Goal: Task Accomplishment & Management: Manage account settings

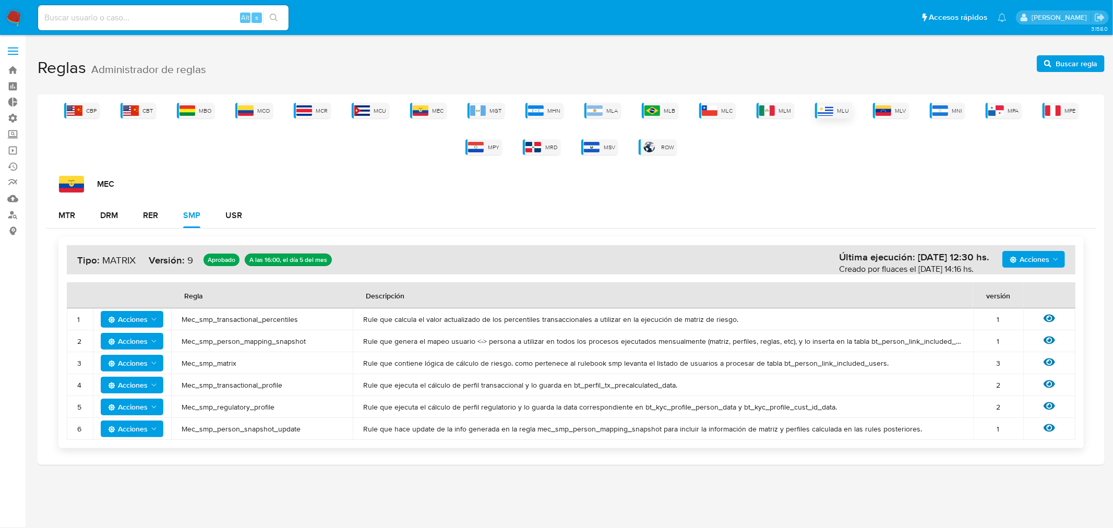
click at [821, 108] on img at bounding box center [826, 110] width 16 height 10
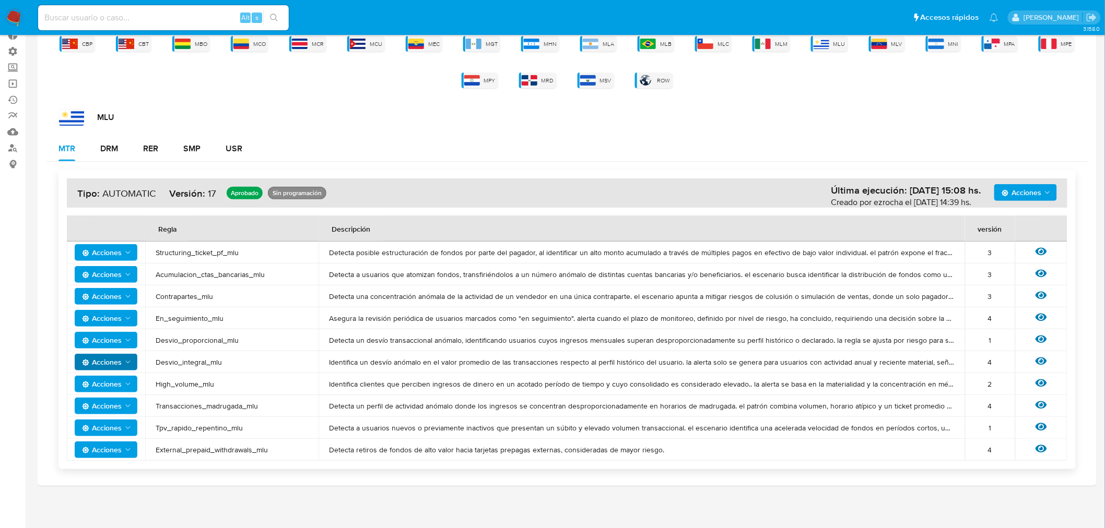
scroll to position [68, 0]
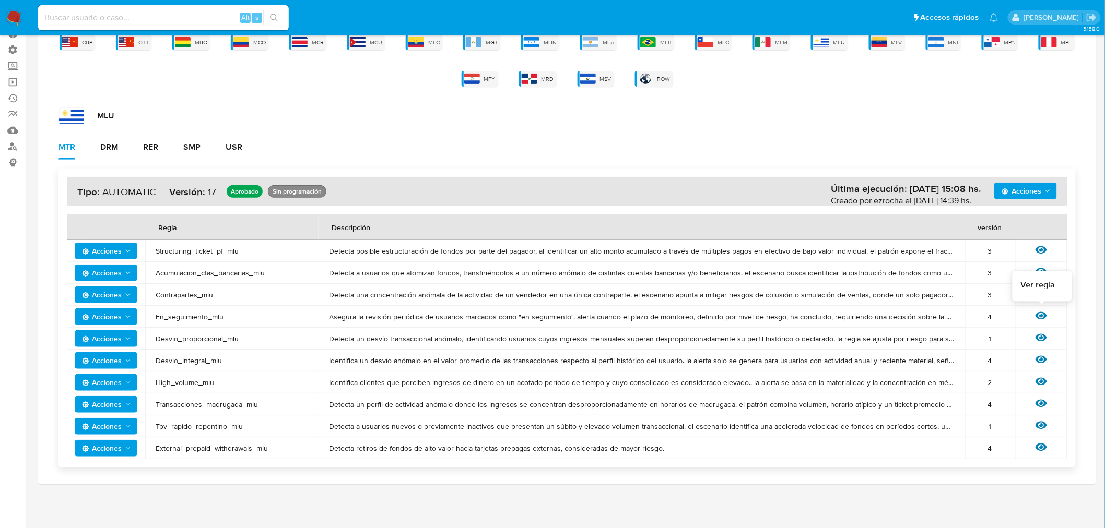
click at [1039, 312] on icon at bounding box center [1040, 316] width 11 height 8
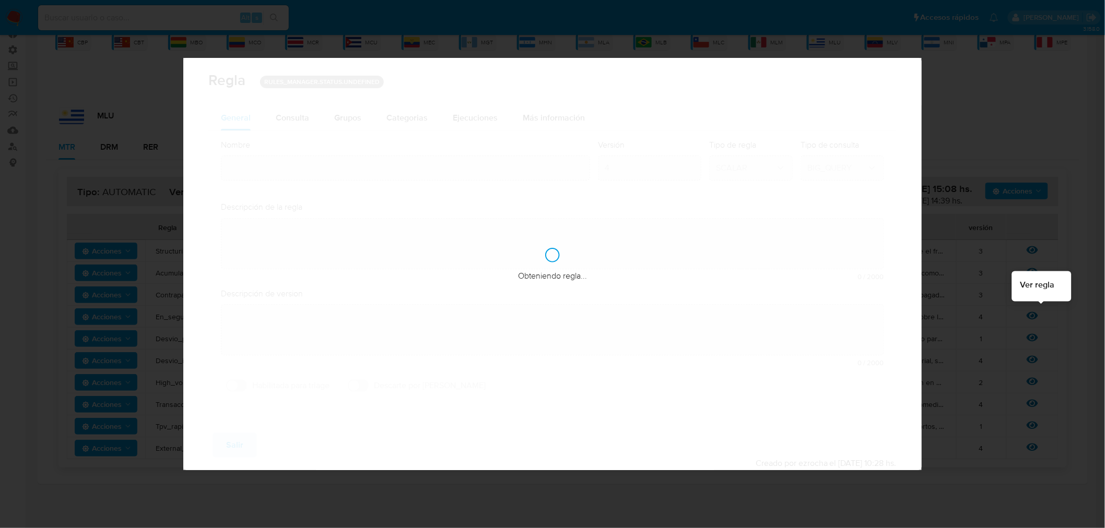
type input "En_seguimiento_mlu"
type textarea "Asegura la revisión periódica de usuarios marcados como "en seguimiento". alert…"
type textarea "User con la marca en_seguimiento salgan alertados luego de un periodo de tiempo…"
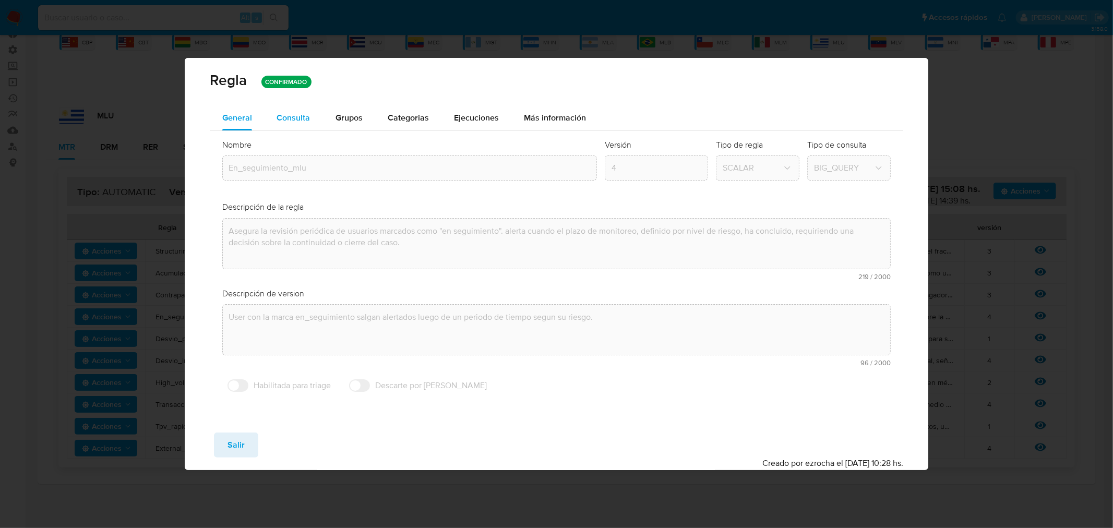
click at [299, 120] on span "Consulta" at bounding box center [293, 118] width 33 height 12
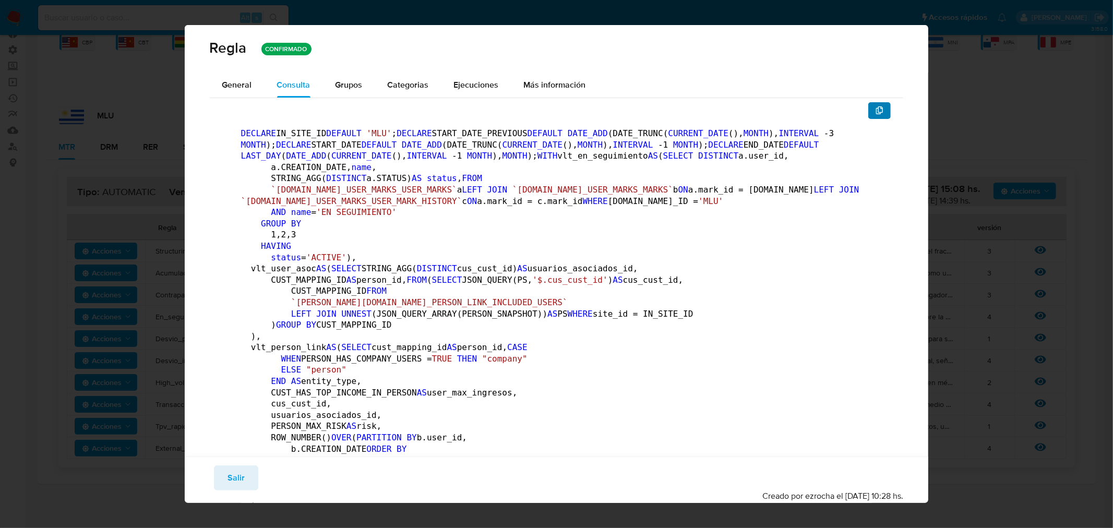
click at [876, 107] on icon "button" at bounding box center [879, 110] width 7 height 8
click at [229, 488] on span "Salir" at bounding box center [236, 478] width 17 height 23
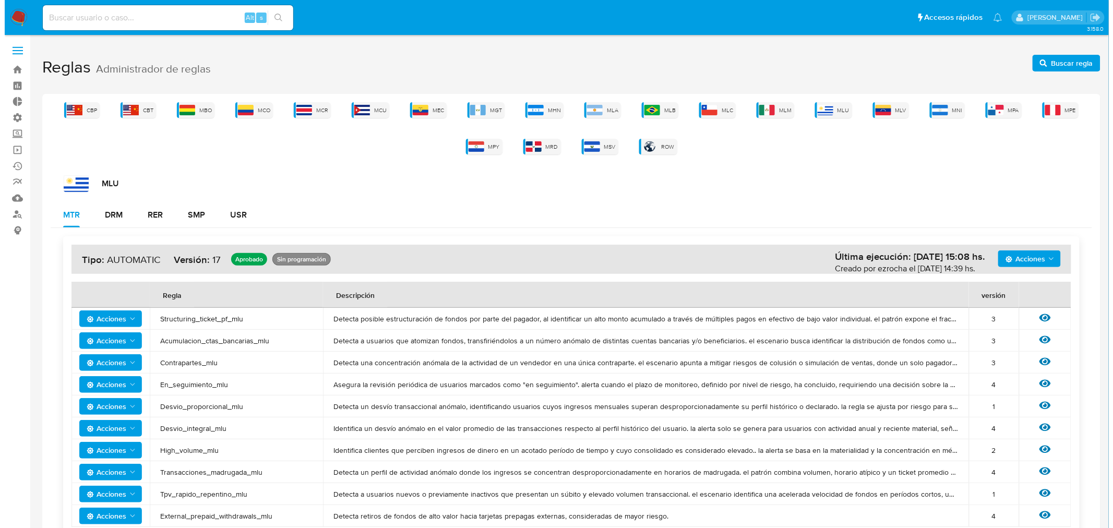
scroll to position [0, 0]
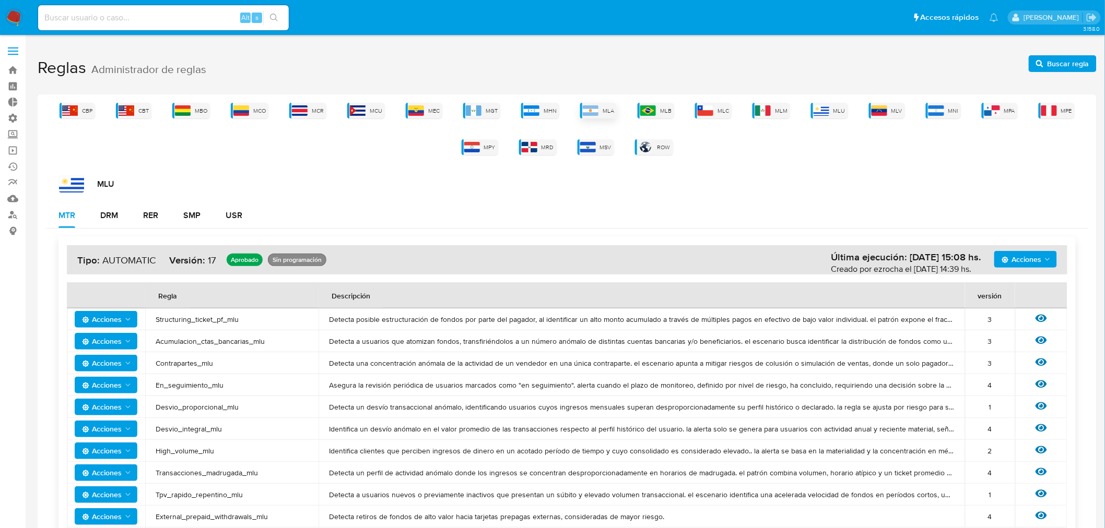
click at [610, 110] on span "MLA" at bounding box center [607, 111] width 11 height 8
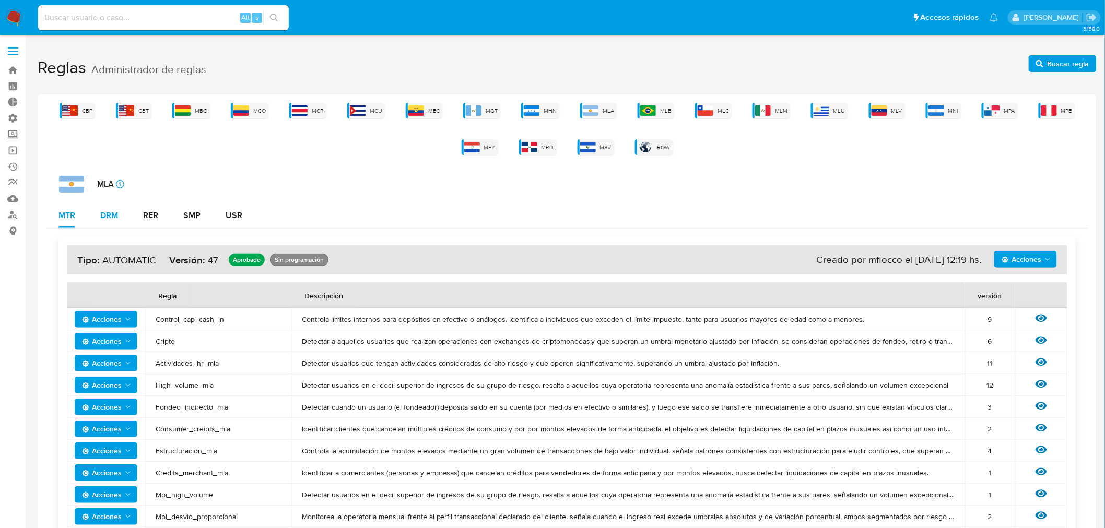
click at [105, 218] on div "DRM" at bounding box center [109, 215] width 18 height 8
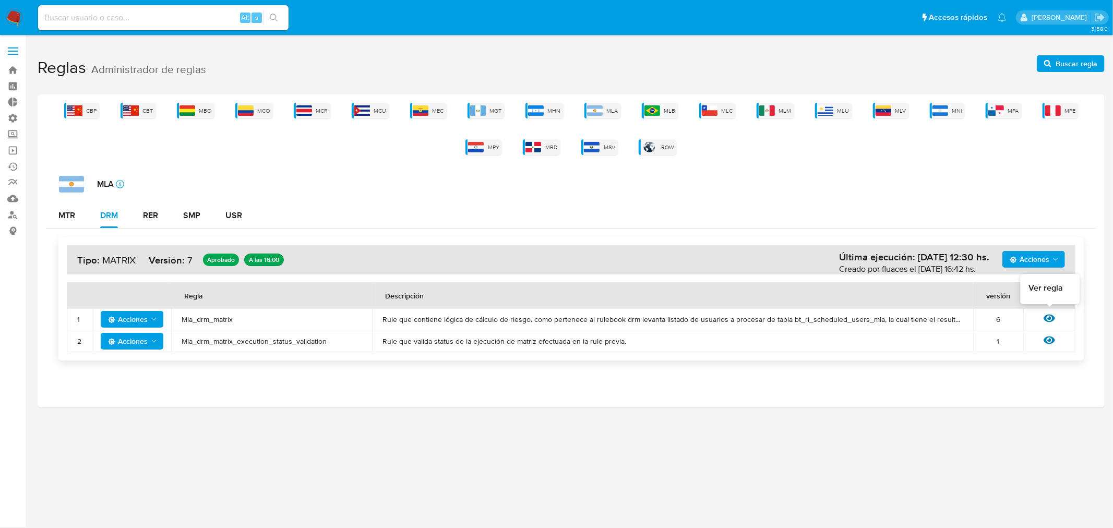
click at [1049, 319] on icon at bounding box center [1049, 319] width 11 height 8
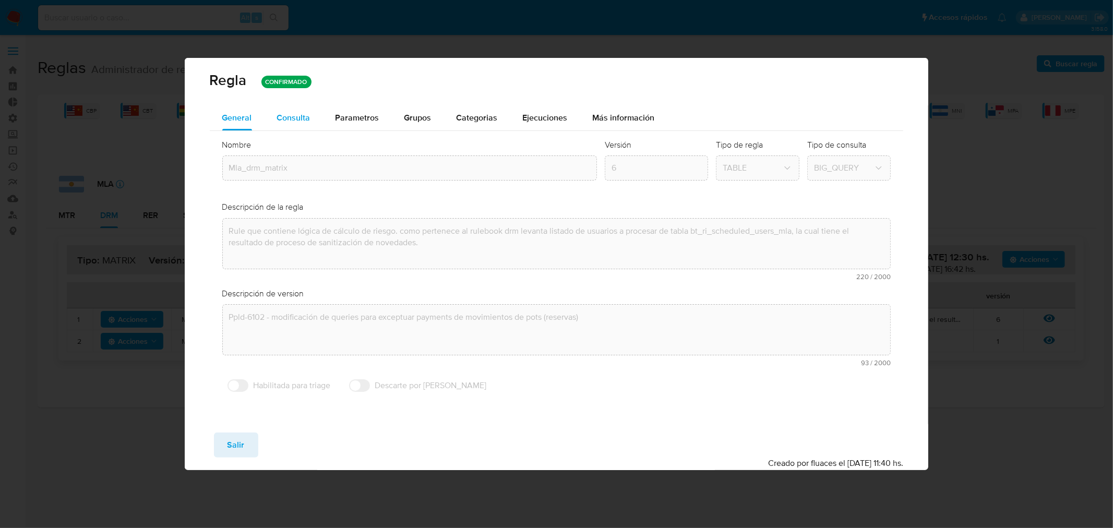
click at [293, 115] on span "Consulta" at bounding box center [293, 118] width 33 height 12
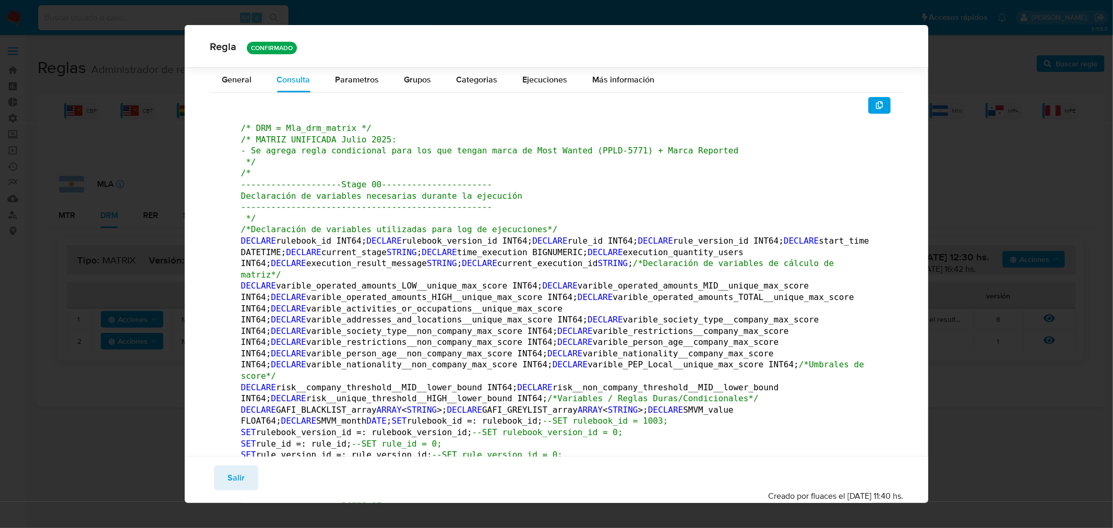
scroll to position [235696, 0]
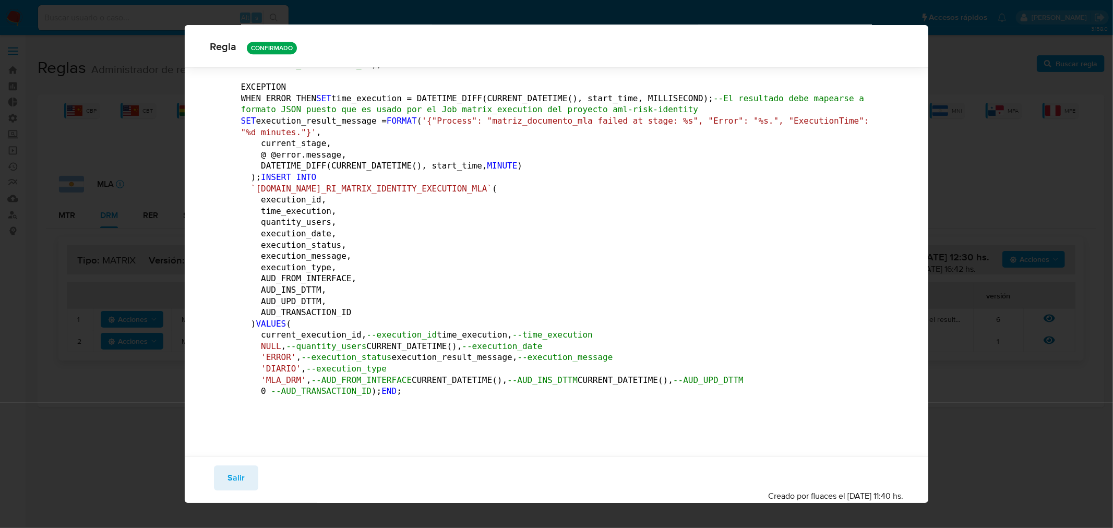
drag, startPoint x: 230, startPoint y: 472, endPoint x: 266, endPoint y: 127, distance: 347.0
click at [230, 471] on span "Salir" at bounding box center [236, 478] width 17 height 23
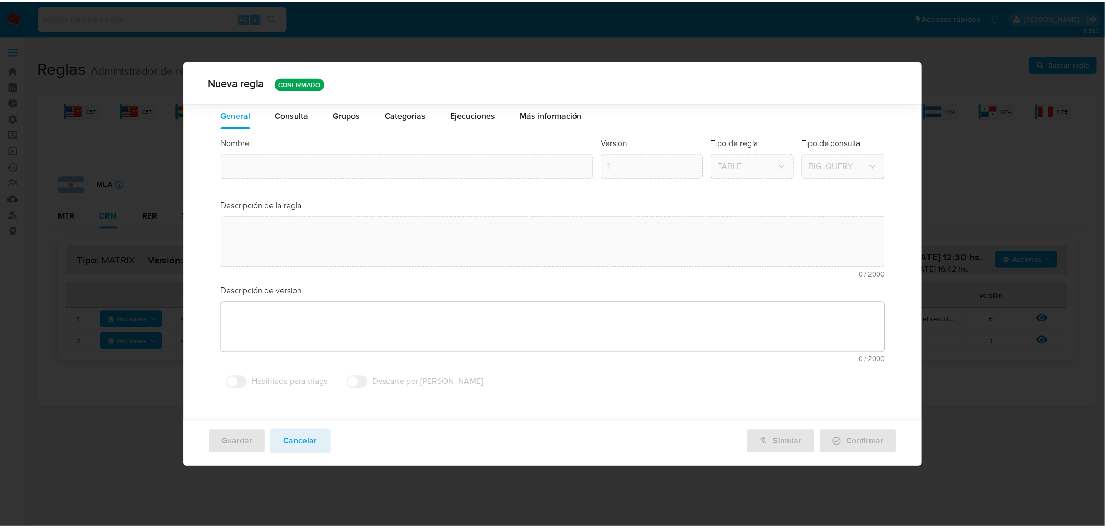
scroll to position [0, 0]
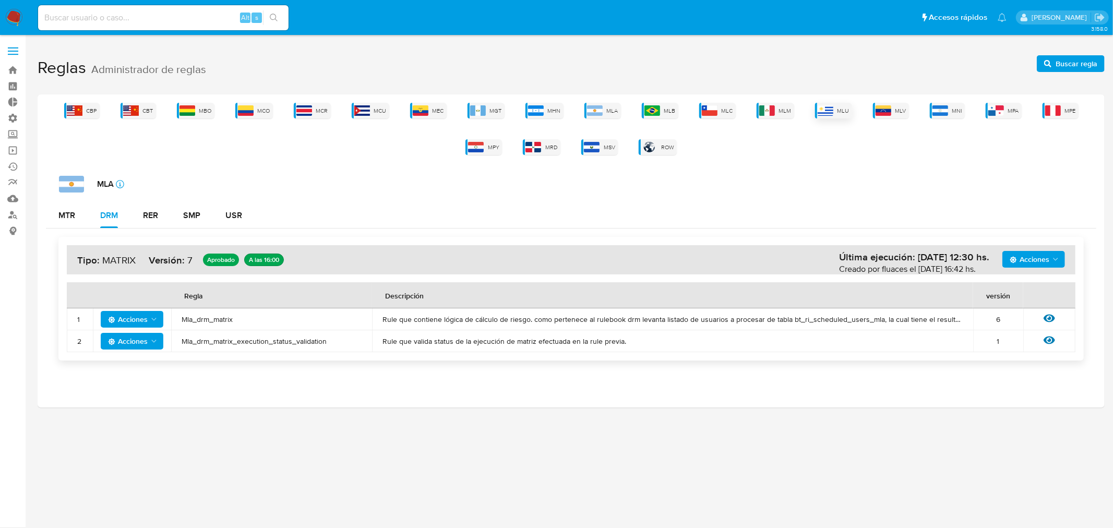
click at [831, 110] on img at bounding box center [826, 110] width 16 height 10
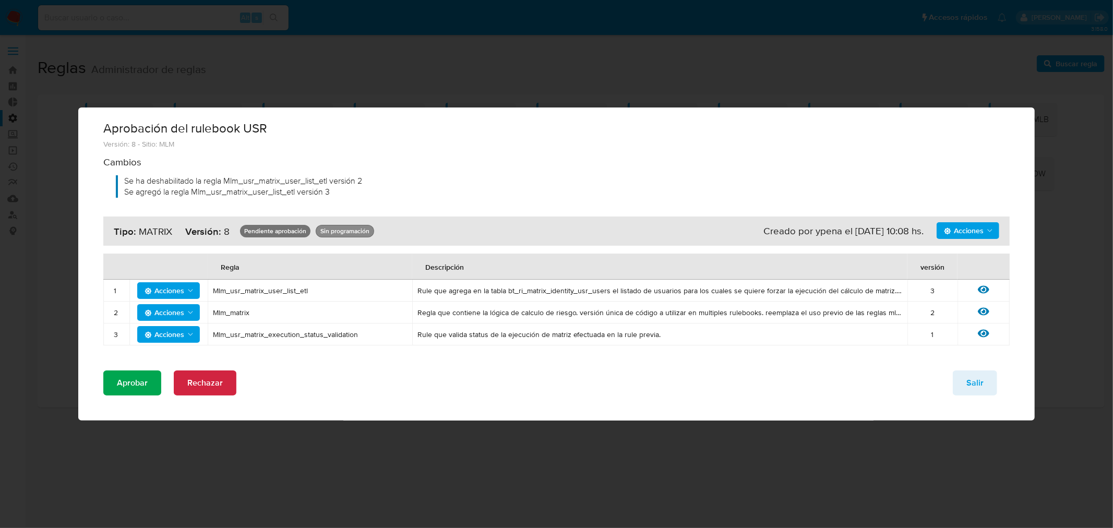
click at [143, 383] on span "Aprobar" at bounding box center [132, 383] width 31 height 23
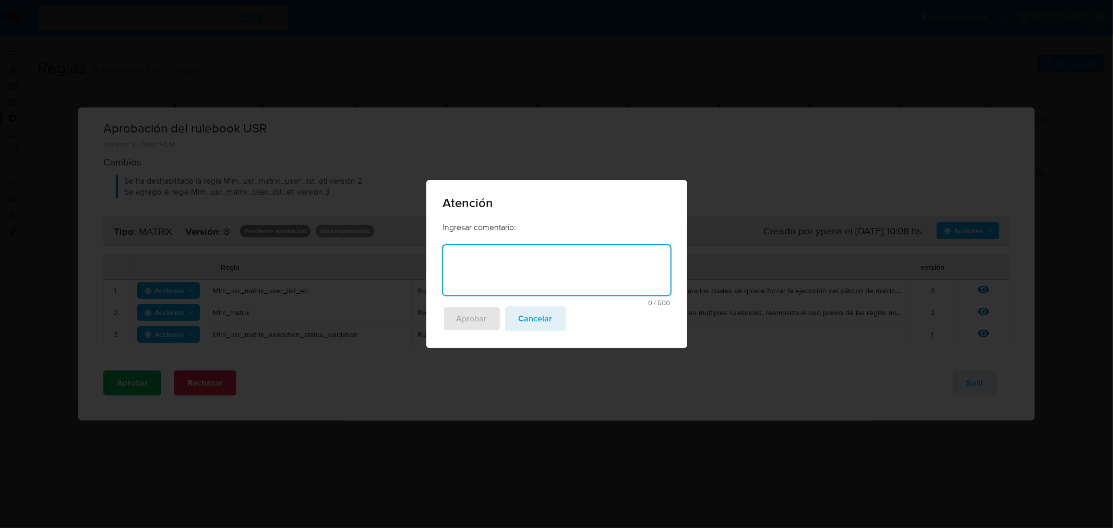
click at [515, 269] on textarea at bounding box center [557, 270] width 228 height 50
type textarea "USR para delta de regulados por cambio de matriz"
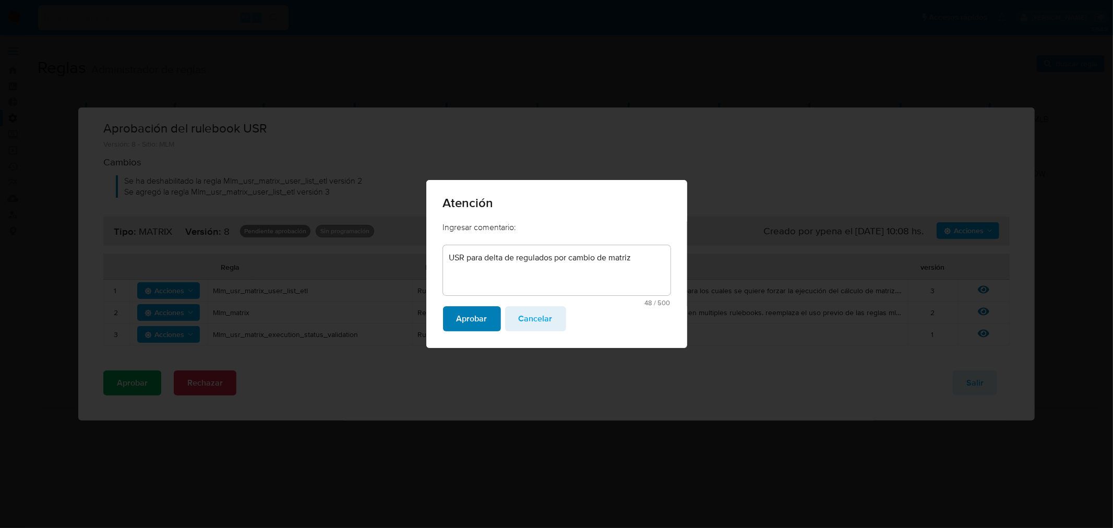
click at [470, 319] on span "Aprobar" at bounding box center [472, 318] width 31 height 23
